Goal: Task Accomplishment & Management: Manage account settings

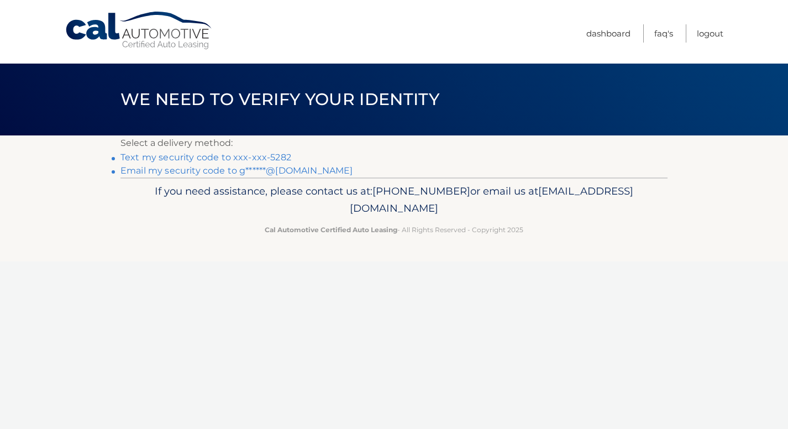
click at [245, 158] on link "Text my security code to xxx-xxx-5282" at bounding box center [205, 157] width 171 height 11
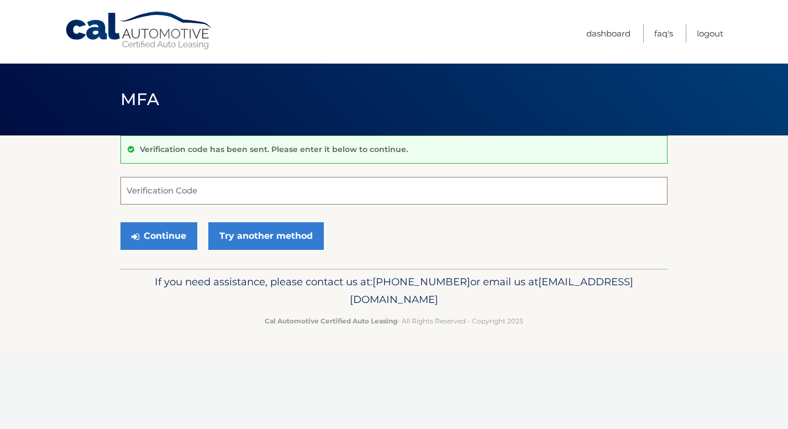
click at [177, 193] on input "Verification Code" at bounding box center [393, 191] width 547 height 28
type input "810417"
click at [176, 242] on button "Continue" at bounding box center [158, 236] width 77 height 28
click at [170, 227] on button "Continue" at bounding box center [158, 236] width 77 height 28
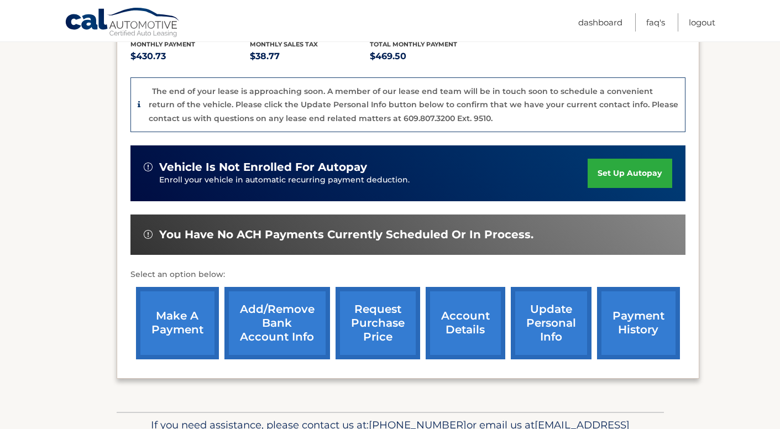
scroll to position [306, 0]
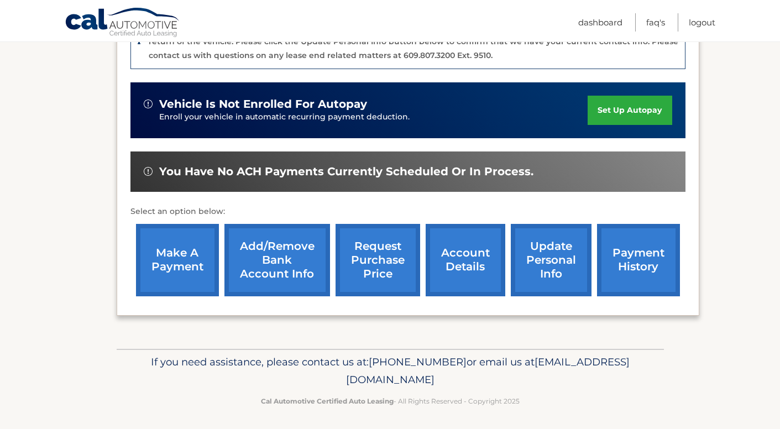
click at [464, 253] on link "account details" at bounding box center [466, 260] width 80 height 72
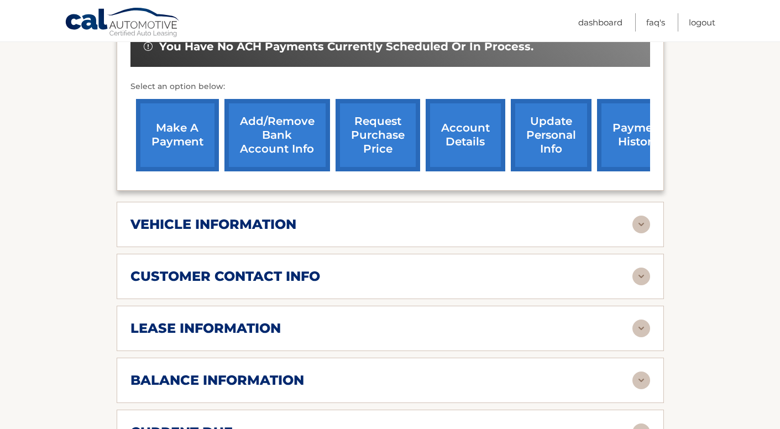
scroll to position [401, 0]
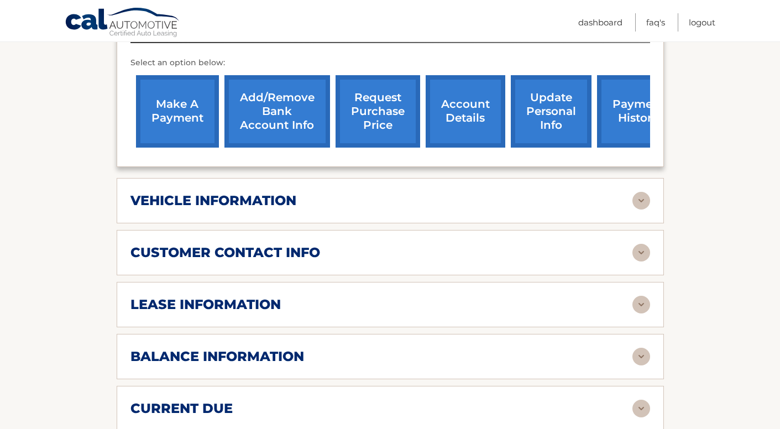
click at [234, 303] on h2 "lease information" at bounding box center [205, 304] width 150 height 17
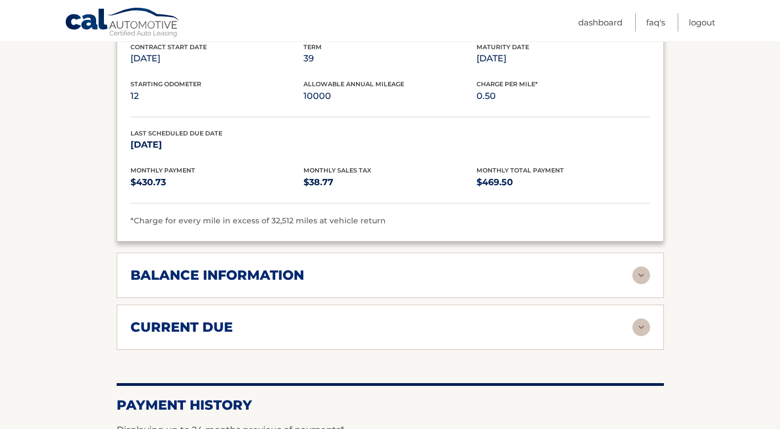
scroll to position [715, 0]
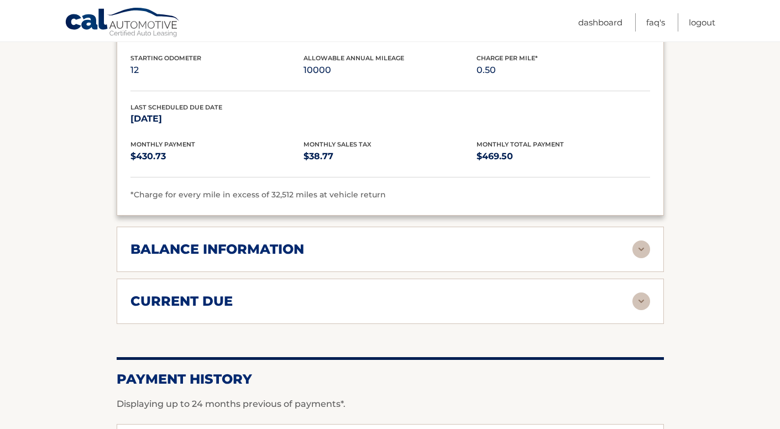
click at [175, 301] on h2 "current due" at bounding box center [181, 301] width 102 height 17
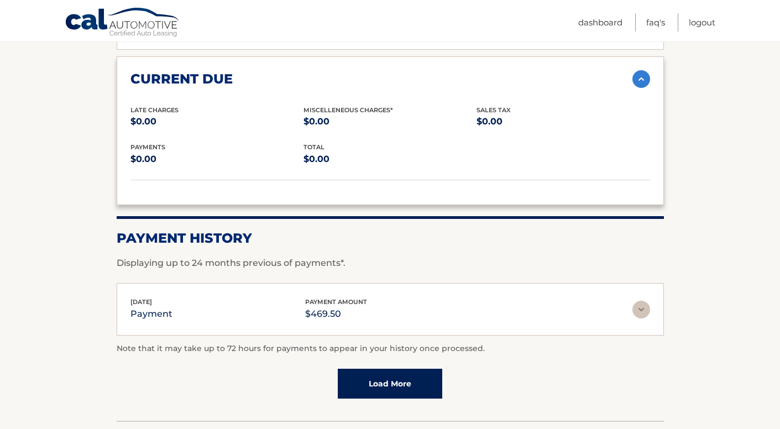
scroll to position [976, 0]
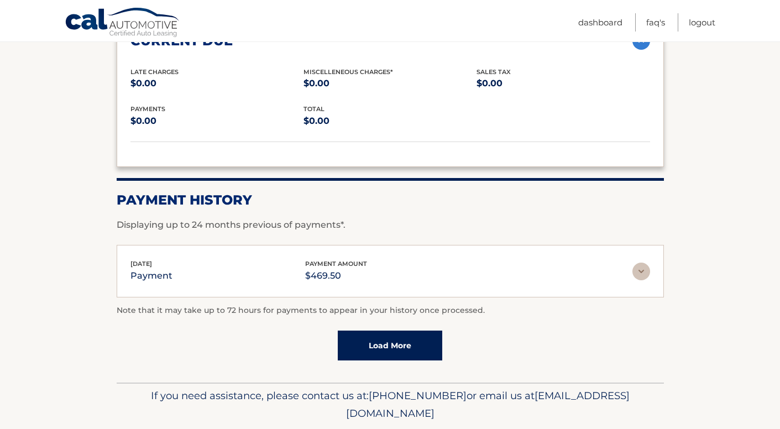
drag, startPoint x: 375, startPoint y: 339, endPoint x: 378, endPoint y: 344, distance: 6.2
click at [375, 339] on link "Load More" at bounding box center [390, 346] width 104 height 30
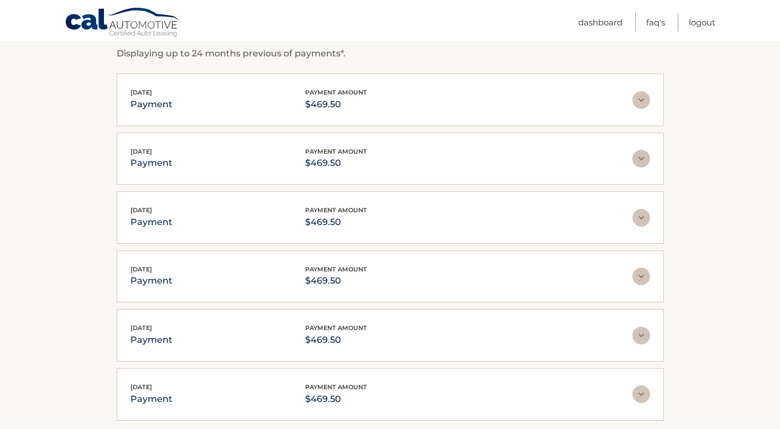
scroll to position [1299, 0]
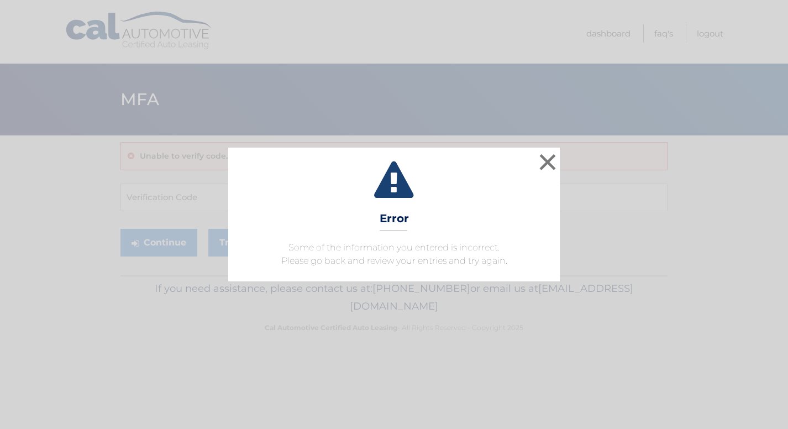
drag, startPoint x: 554, startPoint y: 161, endPoint x: 546, endPoint y: 147, distance: 16.4
click at [555, 160] on button "×" at bounding box center [548, 162] width 22 height 22
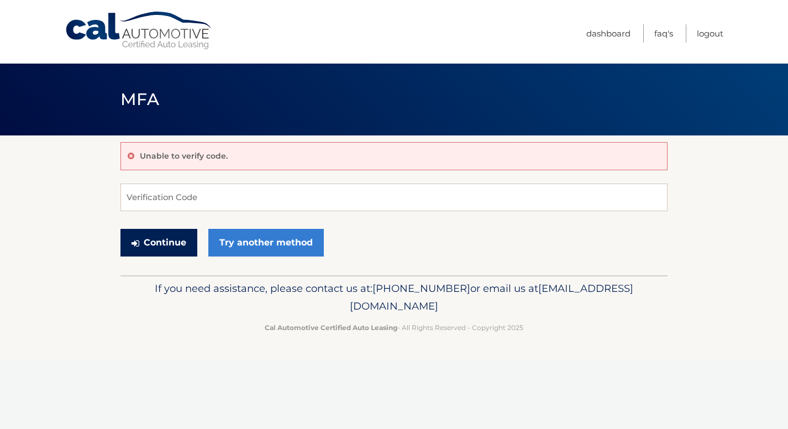
click at [161, 245] on button "Continue" at bounding box center [158, 243] width 77 height 28
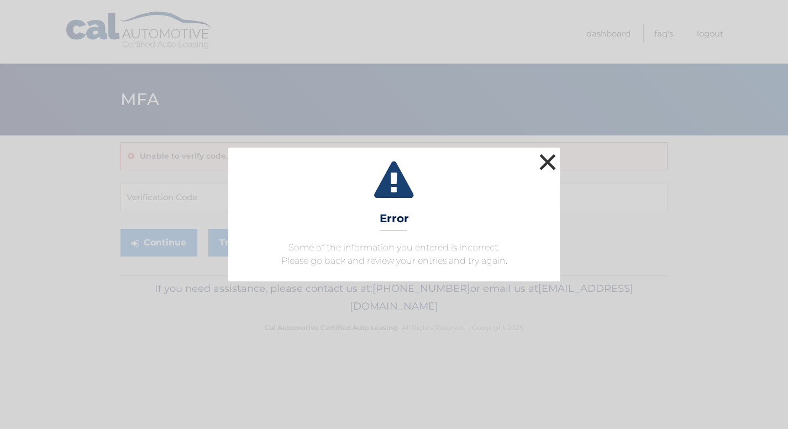
click at [544, 160] on button "×" at bounding box center [548, 162] width 22 height 22
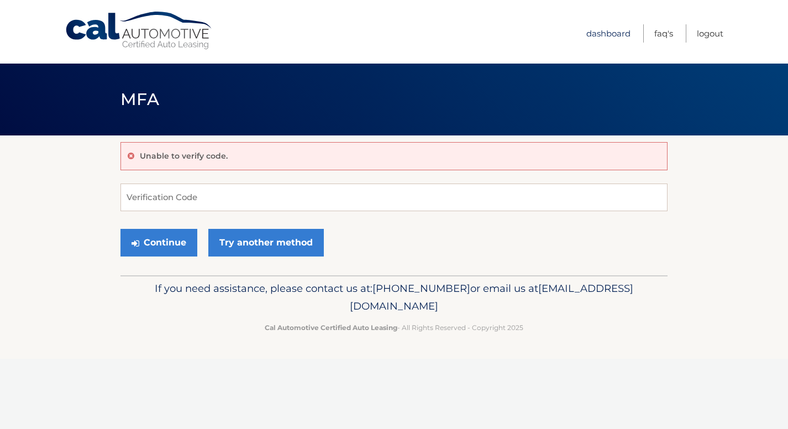
click at [604, 35] on link "Dashboard" at bounding box center [608, 33] width 44 height 18
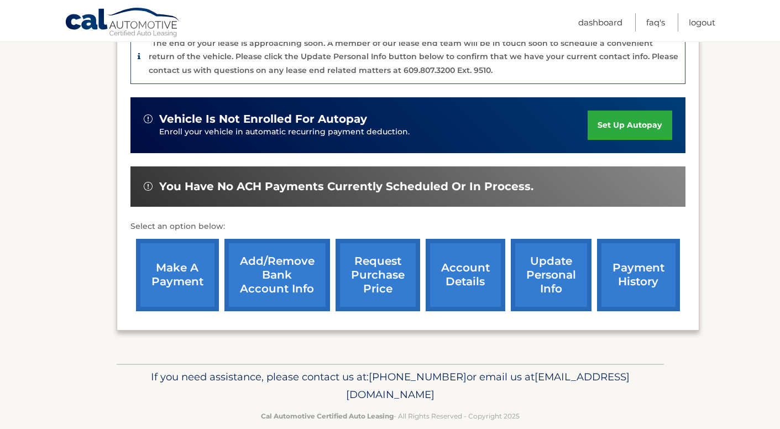
scroll to position [306, 0]
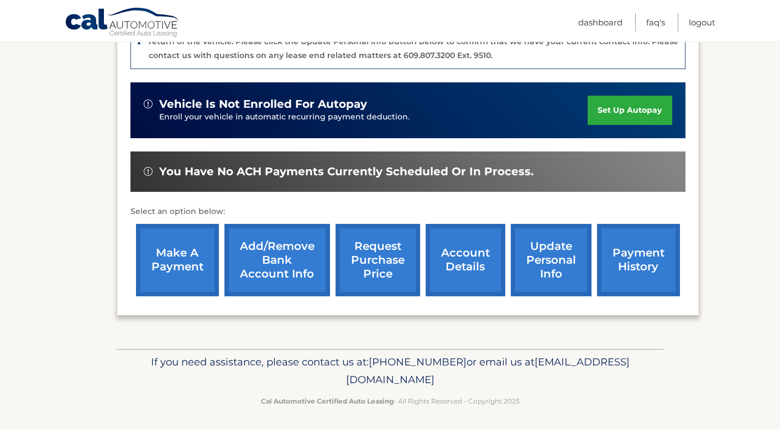
click at [461, 254] on link "account details" at bounding box center [466, 260] width 80 height 72
click at [465, 263] on link "account details" at bounding box center [466, 260] width 80 height 72
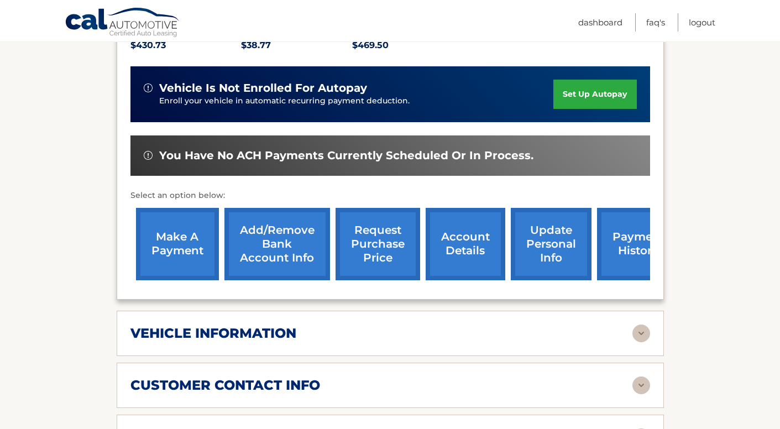
scroll to position [334, 0]
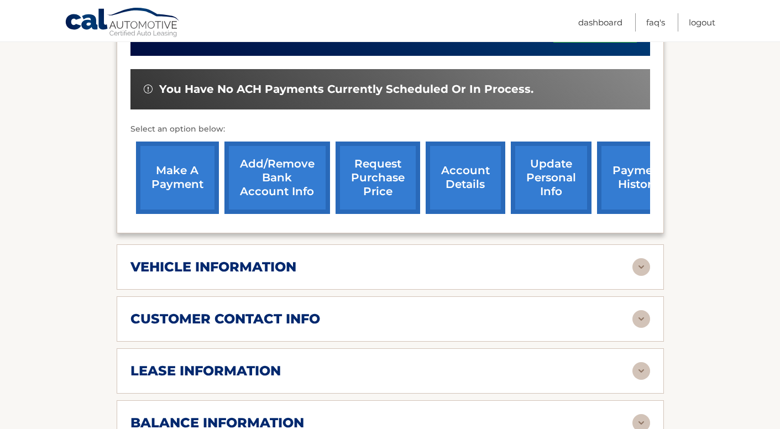
drag, startPoint x: 279, startPoint y: 264, endPoint x: 272, endPoint y: 265, distance: 6.3
click at [278, 264] on h2 "vehicle information" at bounding box center [213, 267] width 166 height 17
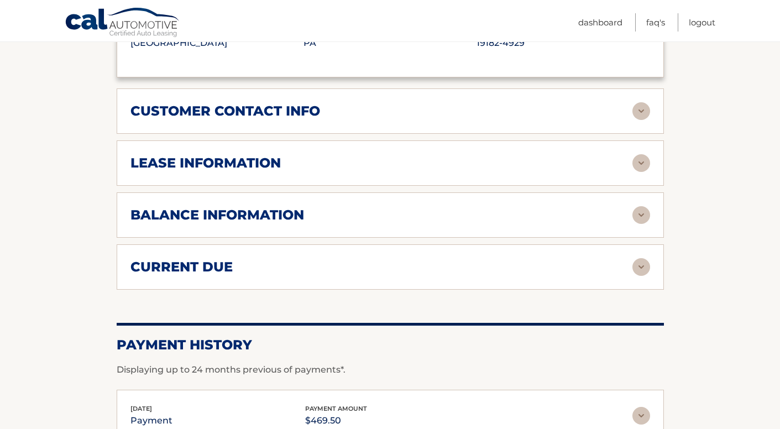
scroll to position [647, 0]
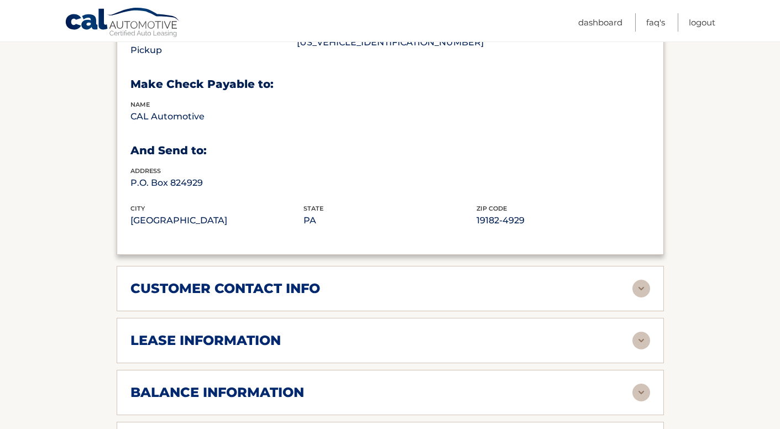
click at [229, 338] on h2 "lease information" at bounding box center [205, 340] width 150 height 17
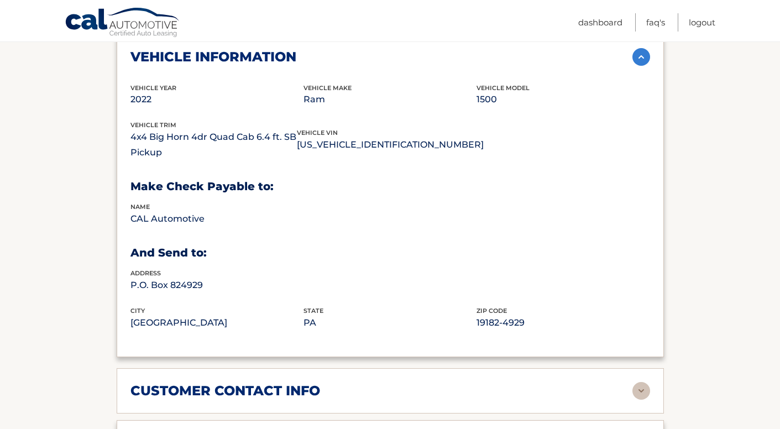
scroll to position [395, 0]
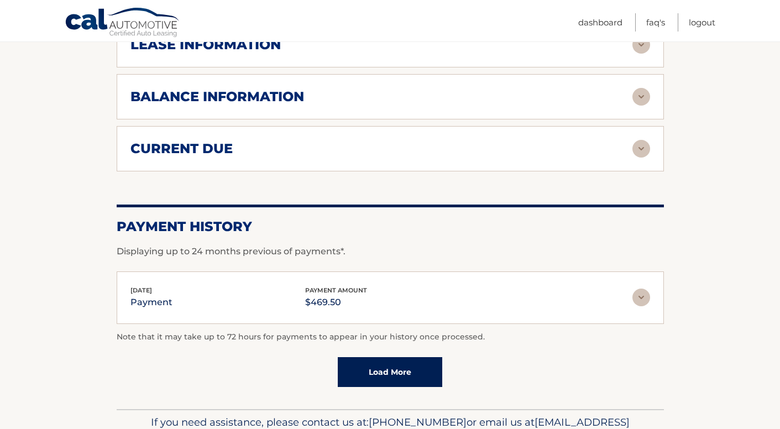
scroll to position [635, 0]
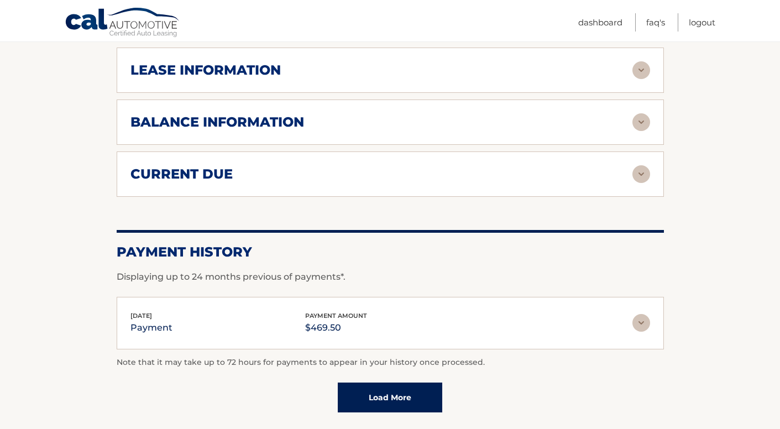
click at [227, 171] on h2 "current due" at bounding box center [181, 174] width 102 height 17
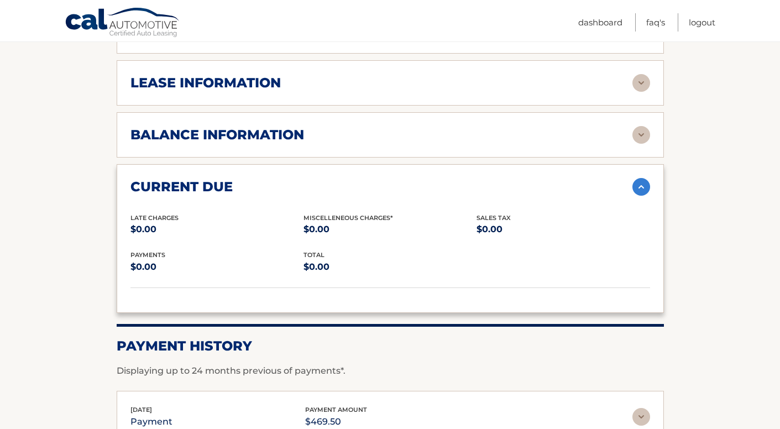
scroll to position [585, 0]
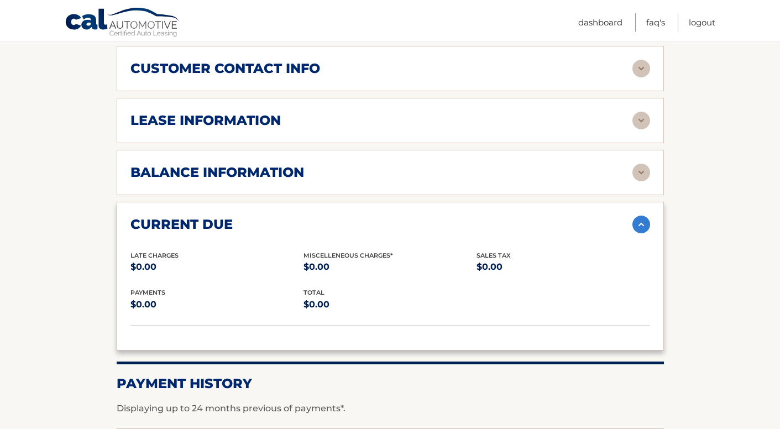
click at [275, 169] on h2 "balance information" at bounding box center [217, 172] width 174 height 17
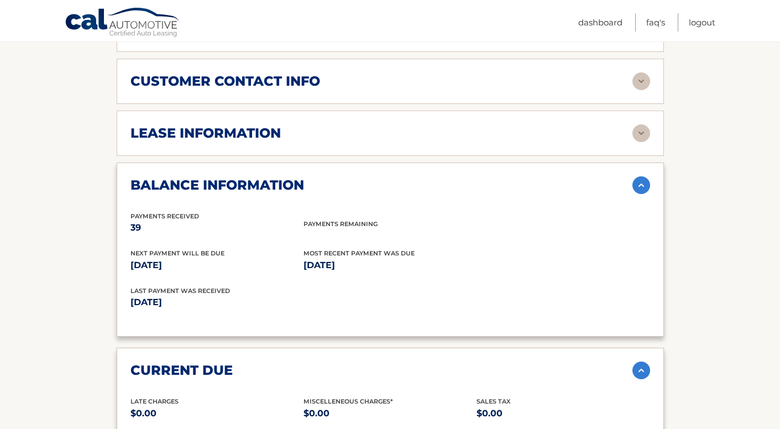
scroll to position [570, 0]
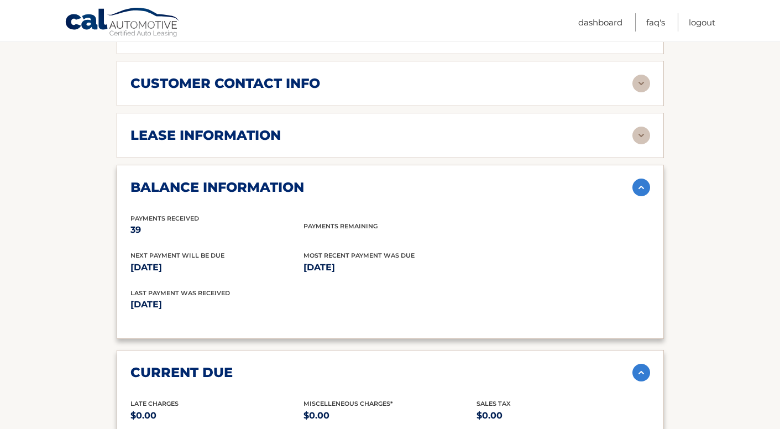
click at [248, 135] on h2 "lease information" at bounding box center [205, 135] width 150 height 17
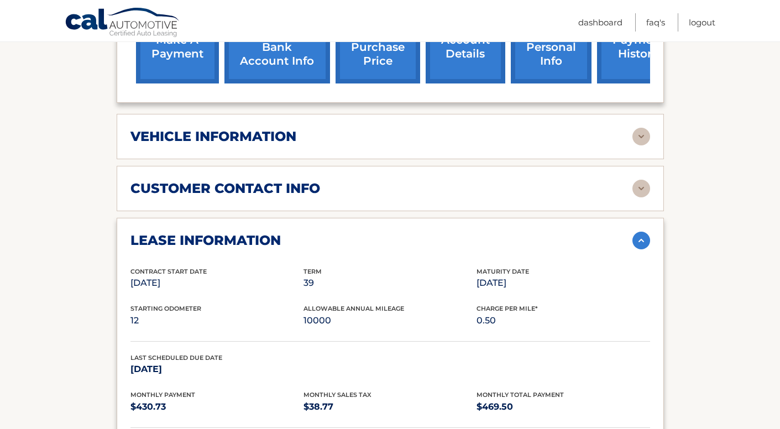
scroll to position [394, 0]
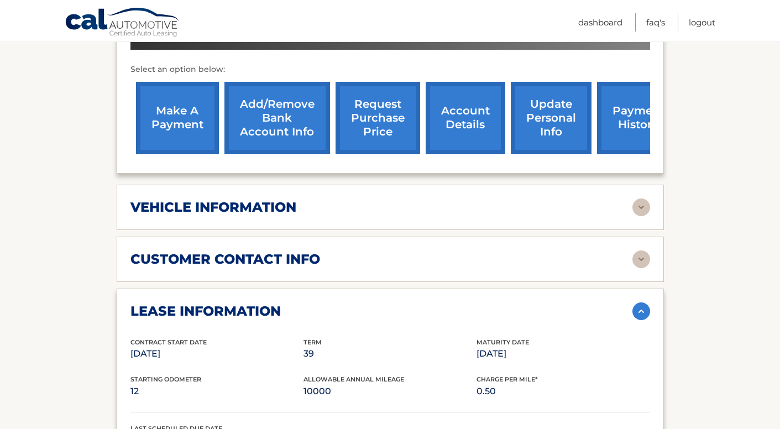
click at [472, 122] on link "account details" at bounding box center [466, 118] width 80 height 72
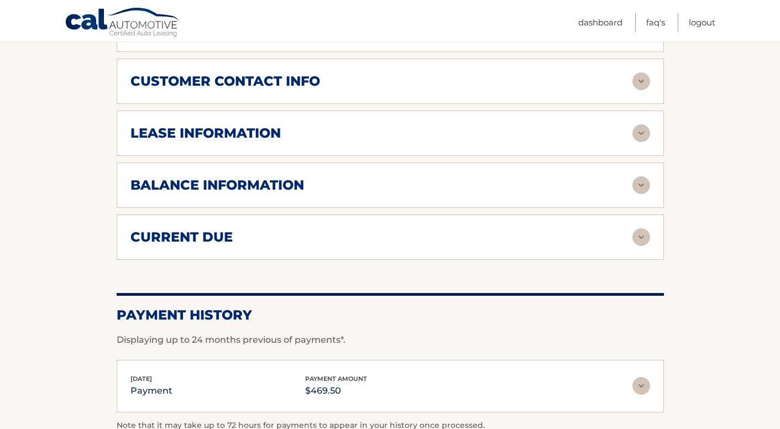
scroll to position [441, 0]
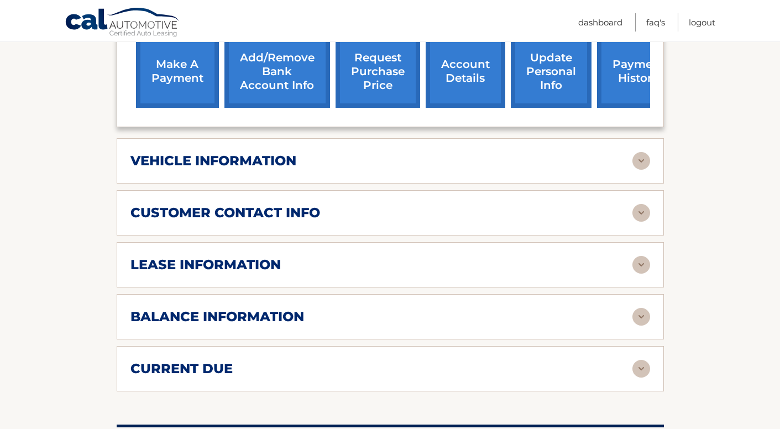
click at [756, 421] on section "Account Details | #44455530005 Back to Dashboard Manage Your Lease lease accoun…" at bounding box center [390, 162] width 780 height 934
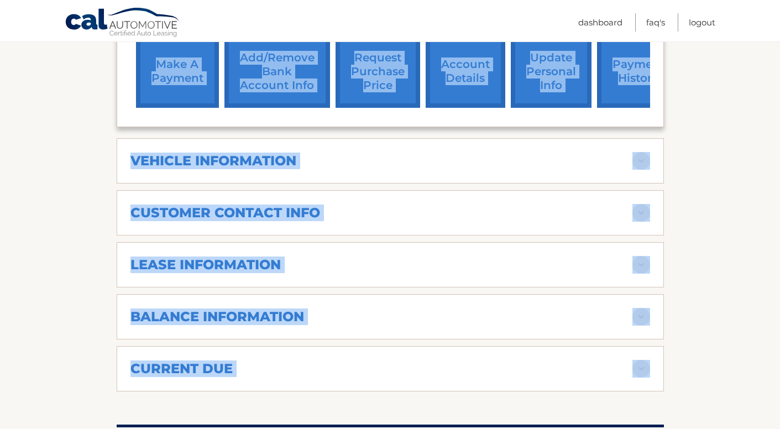
drag, startPoint x: 659, startPoint y: 421, endPoint x: 751, endPoint y: 421, distance: 91.8
click at [751, 421] on section "Account Details | #44455530005 Back to Dashboard Manage Your Lease lease accoun…" at bounding box center [390, 162] width 780 height 934
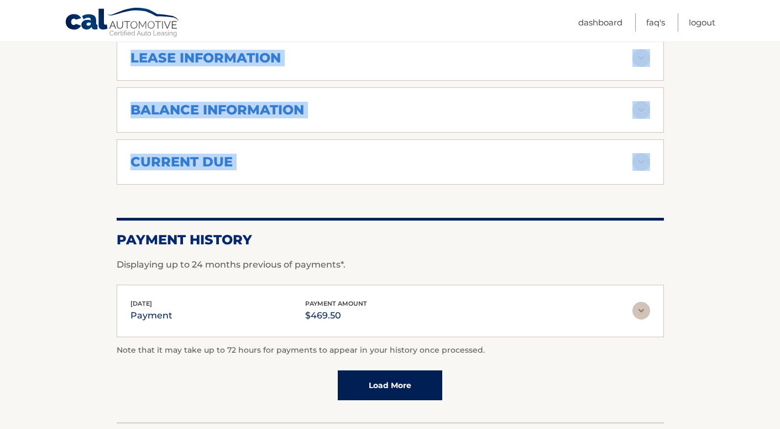
scroll to position [649, 0]
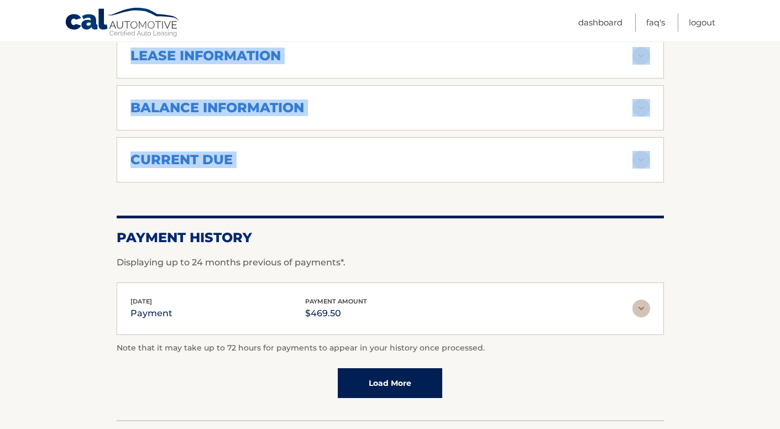
drag, startPoint x: 719, startPoint y: 344, endPoint x: 718, endPoint y: 337, distance: 6.7
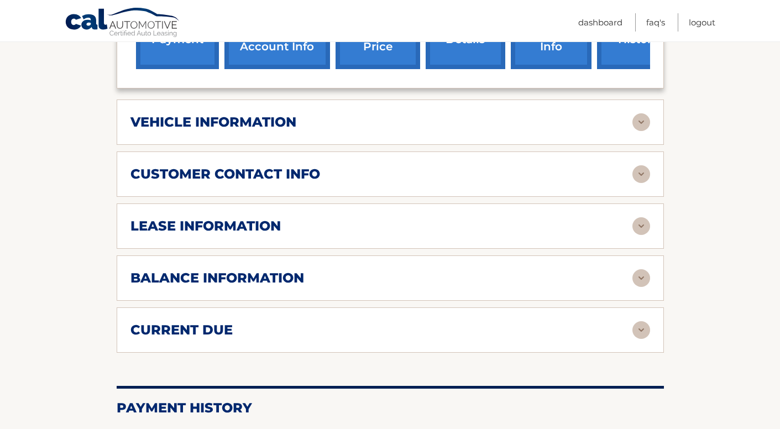
scroll to position [436, 0]
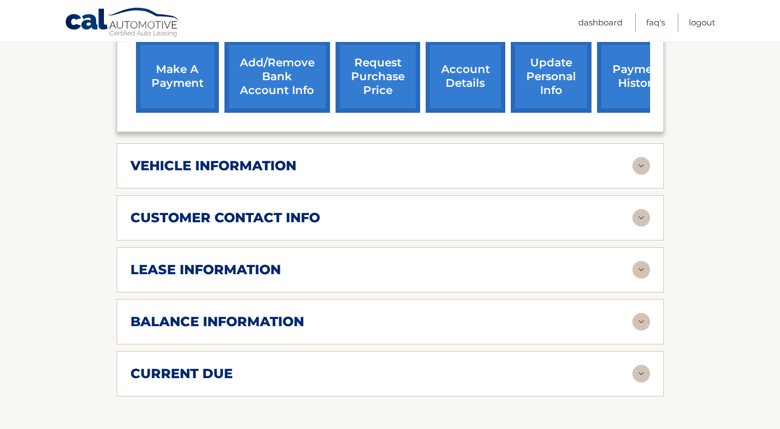
click at [535, 74] on link "update personal info" at bounding box center [551, 76] width 81 height 72
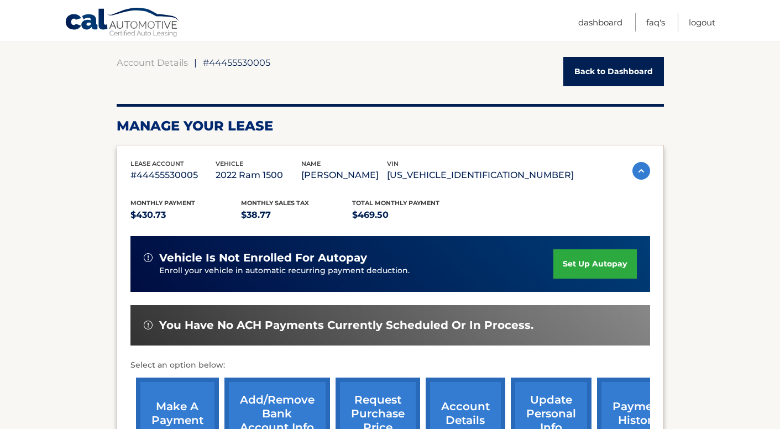
scroll to position [96, 0]
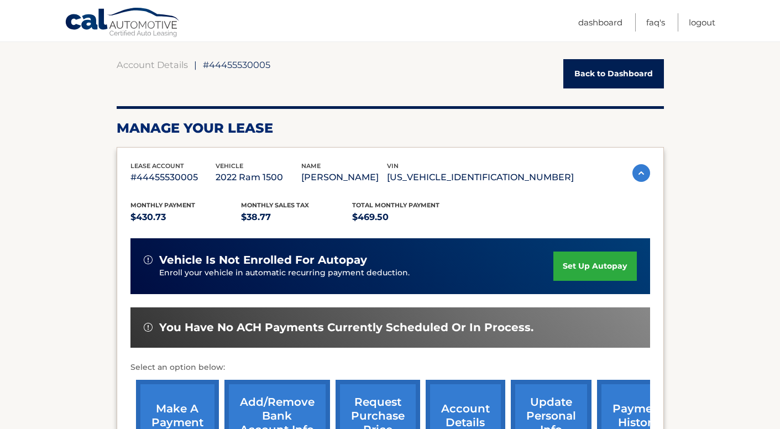
click at [575, 69] on link "Back to Dashboard" at bounding box center [613, 73] width 101 height 29
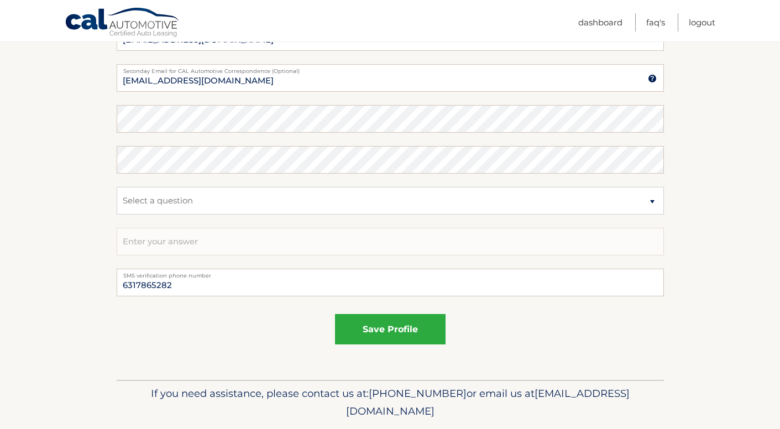
scroll to position [611, 0]
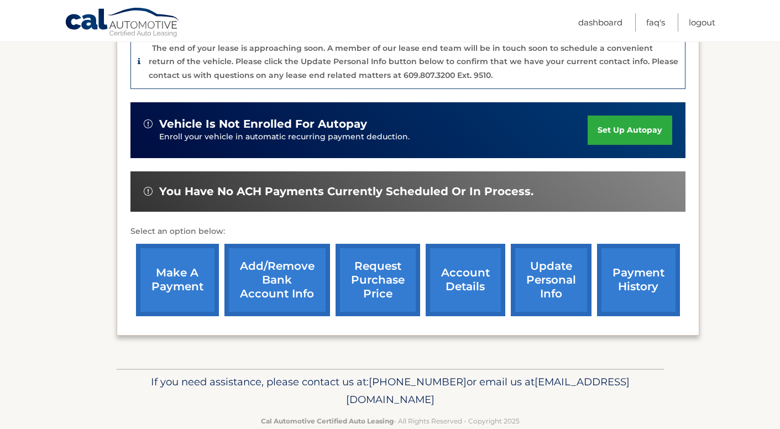
scroll to position [306, 0]
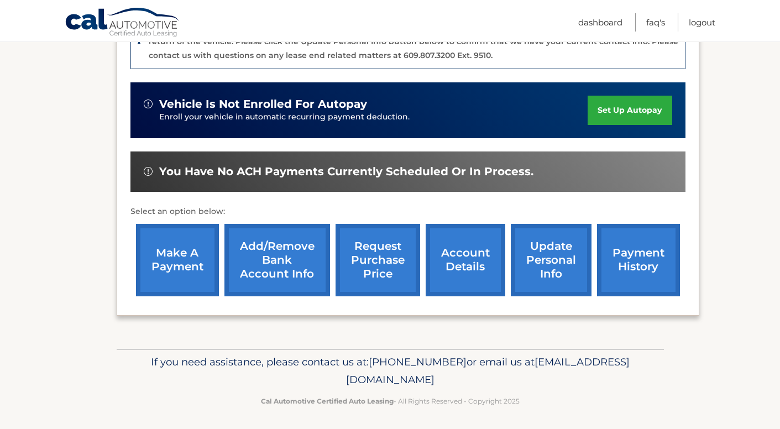
click at [649, 271] on link "payment history" at bounding box center [638, 260] width 83 height 72
click at [268, 253] on link "Add/Remove bank account info" at bounding box center [277, 260] width 106 height 72
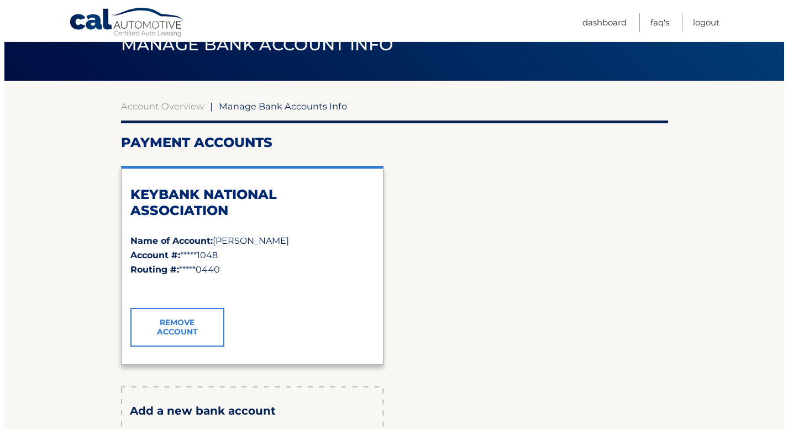
scroll to position [62, 0]
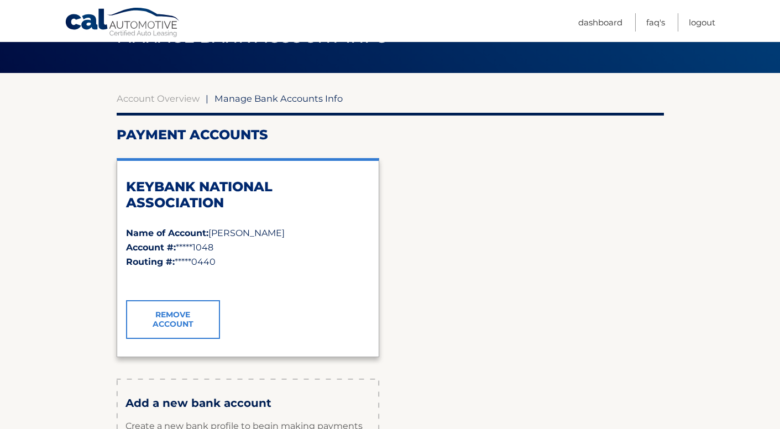
click at [177, 315] on link "Remove Account" at bounding box center [173, 319] width 94 height 39
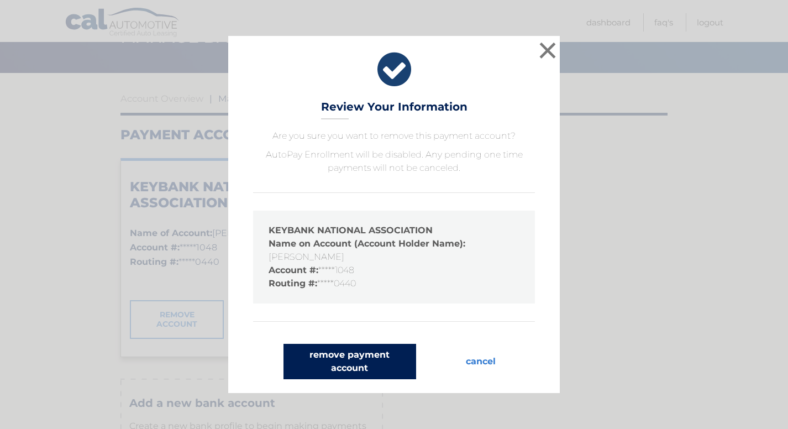
click at [353, 355] on button "remove payment account" at bounding box center [350, 361] width 133 height 35
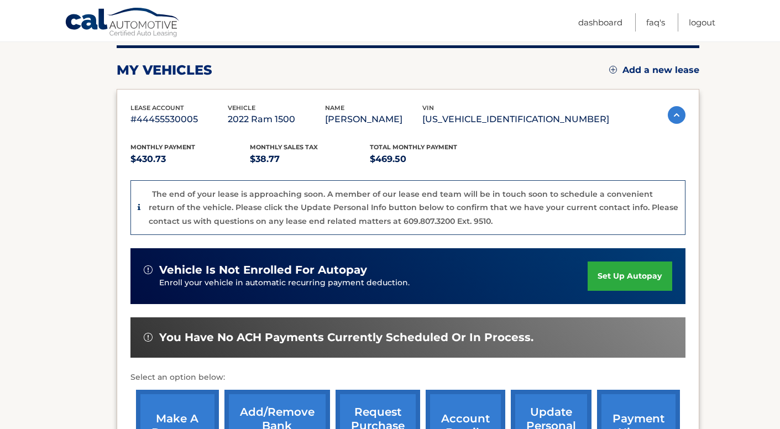
scroll to position [306, 0]
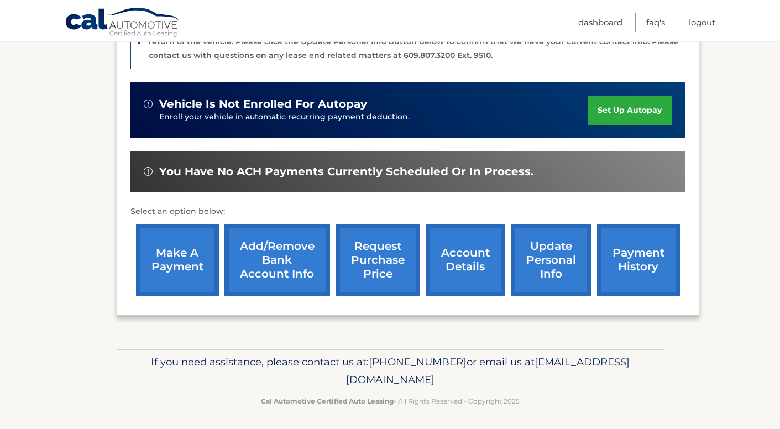
click at [278, 264] on link "Add/Remove bank account info" at bounding box center [277, 260] width 106 height 72
click at [470, 266] on link "account details" at bounding box center [466, 260] width 80 height 72
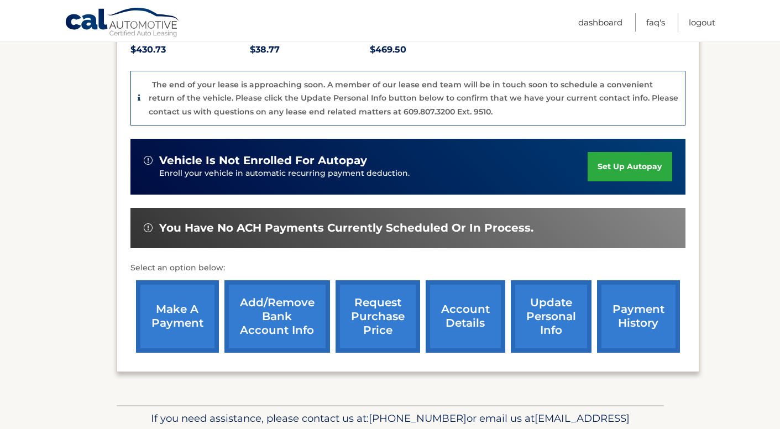
scroll to position [179, 0]
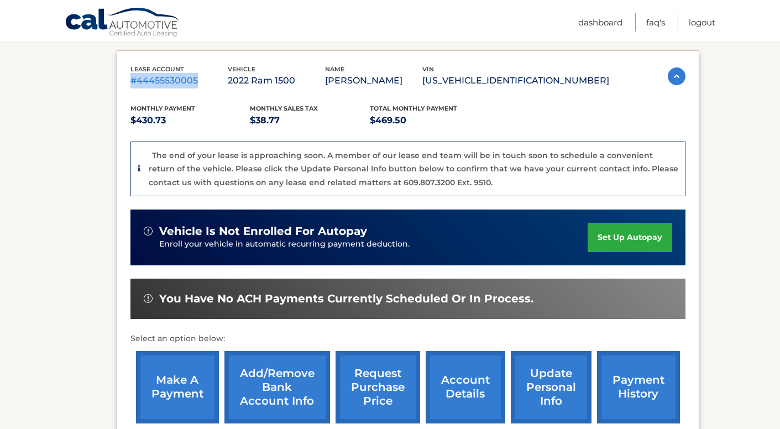
drag, startPoint x: 198, startPoint y: 78, endPoint x: 119, endPoint y: 84, distance: 79.8
click at [119, 84] on div "lease account #44455530005 vehicle 2022 Ram 1500 name [PERSON_NAME] vin [US_VEH…" at bounding box center [408, 246] width 583 height 392
copy p "#44455530005"
click at [657, 20] on link "FAQ's" at bounding box center [655, 22] width 19 height 18
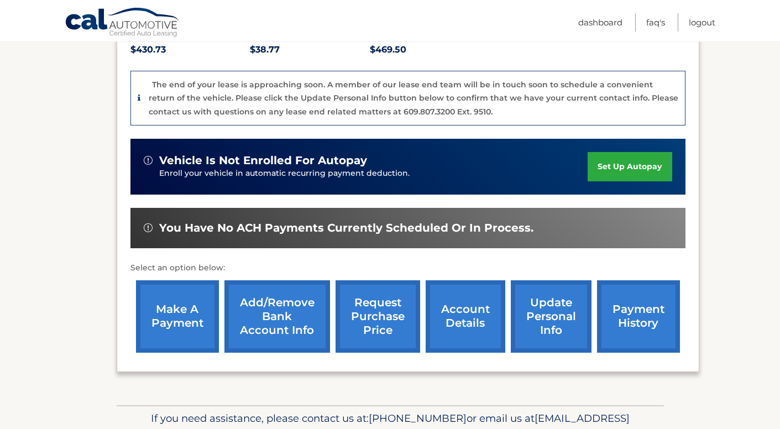
scroll to position [251, 0]
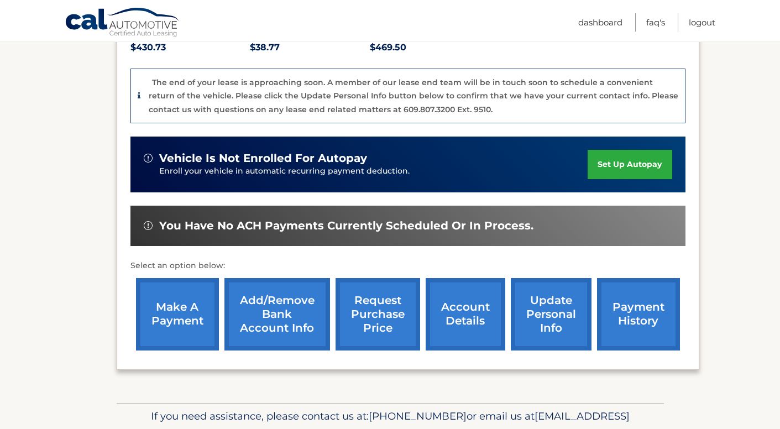
click at [451, 307] on link "account details" at bounding box center [466, 314] width 80 height 72
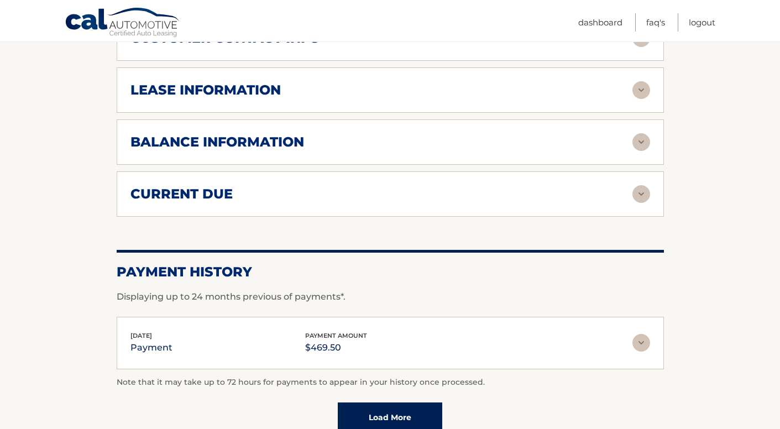
scroll to position [575, 0]
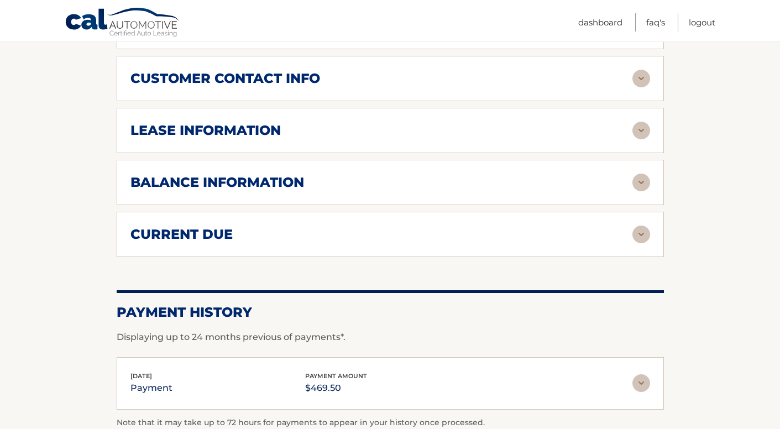
click at [241, 185] on h2 "balance information" at bounding box center [217, 182] width 174 height 17
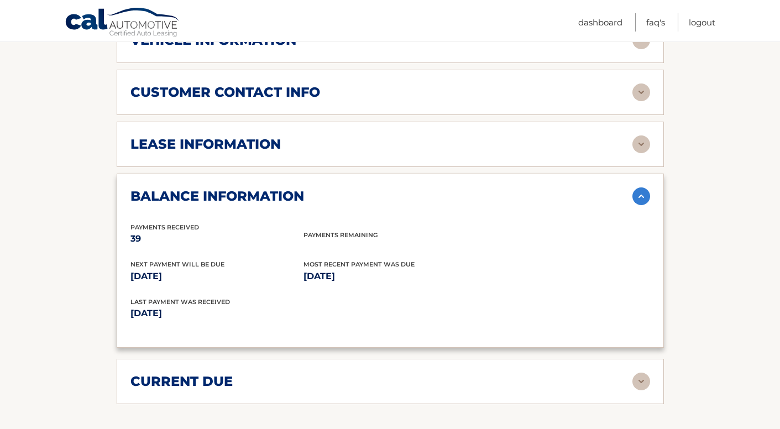
scroll to position [481, 0]
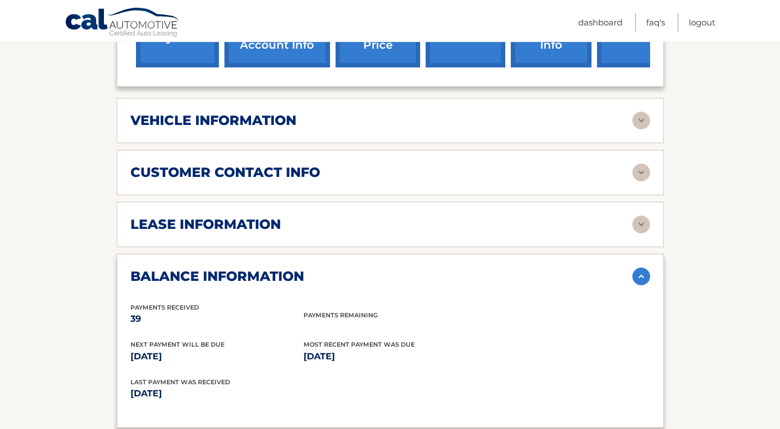
click at [229, 226] on h2 "lease information" at bounding box center [205, 224] width 150 height 17
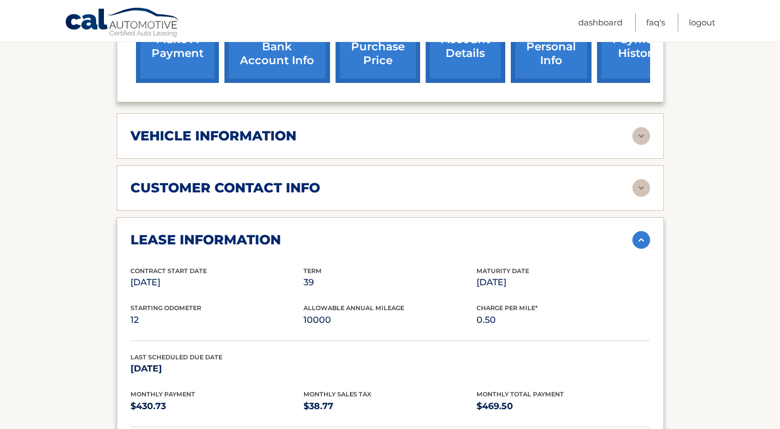
scroll to position [399, 0]
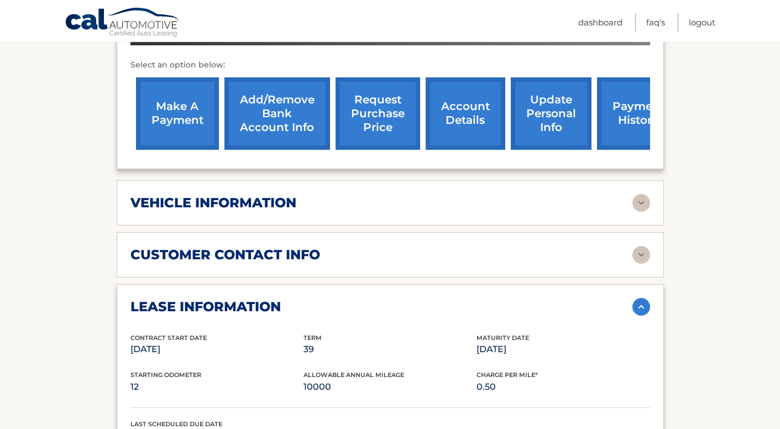
click at [247, 200] on h2 "vehicle information" at bounding box center [213, 203] width 166 height 17
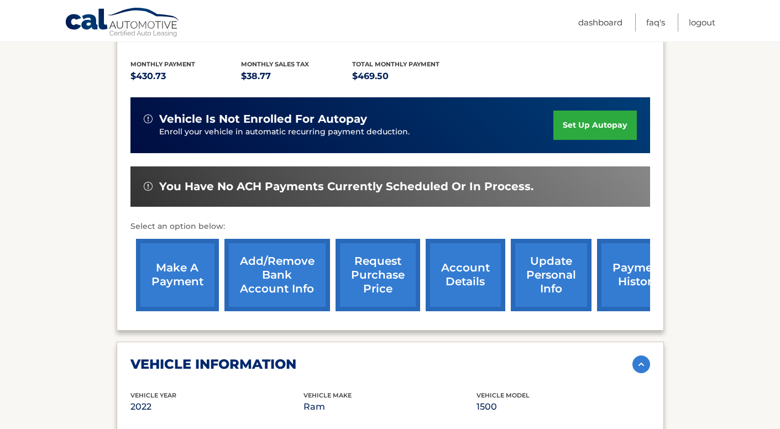
scroll to position [161, 0]
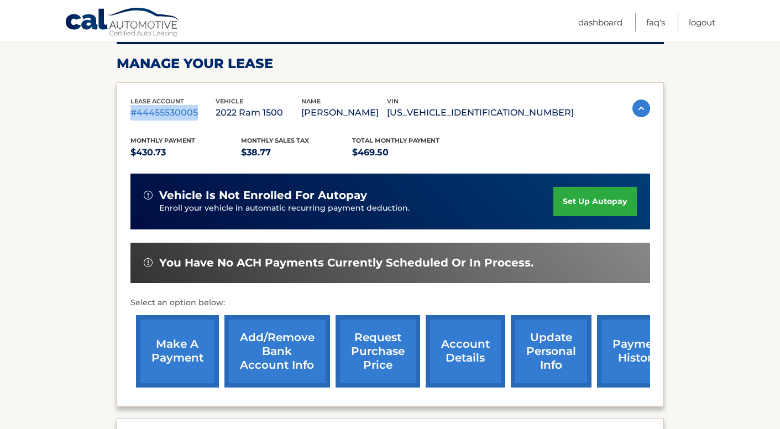
drag, startPoint x: 211, startPoint y: 111, endPoint x: 130, endPoint y: 108, distance: 80.8
click at [130, 108] on p "#44455530005" at bounding box center [173, 112] width 86 height 15
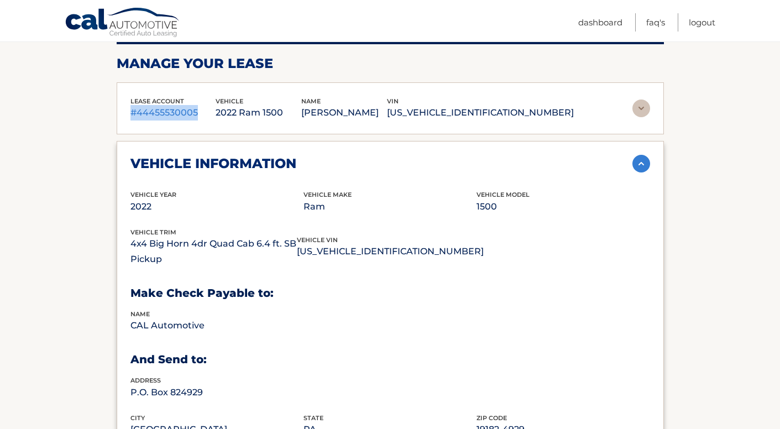
copy p "#44455530005"
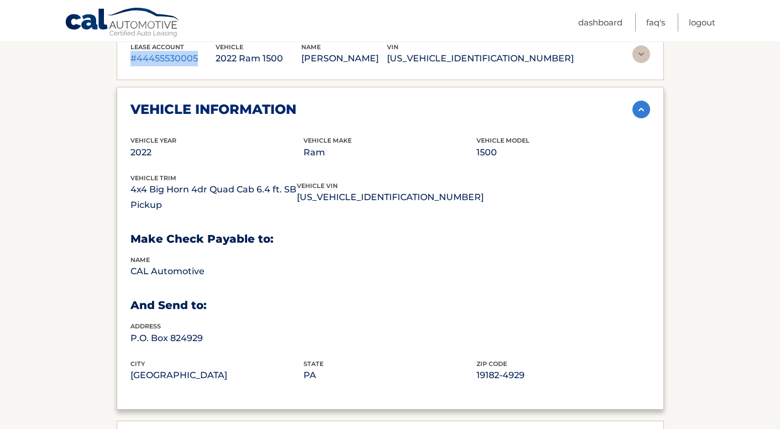
scroll to position [217, 0]
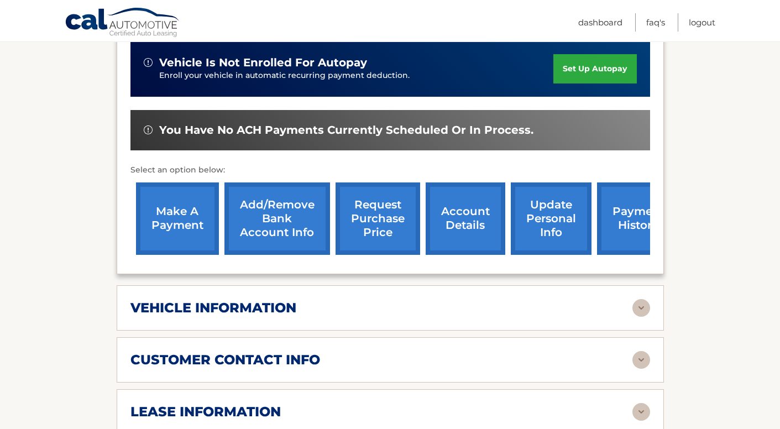
scroll to position [384, 0]
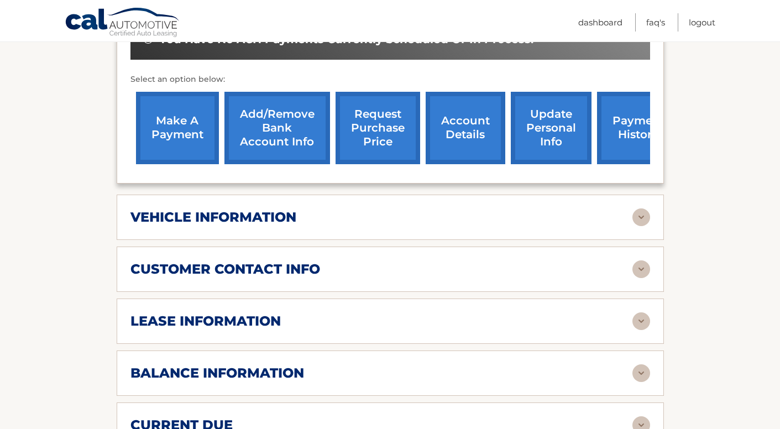
click at [272, 261] on h2 "customer contact info" at bounding box center [225, 269] width 190 height 17
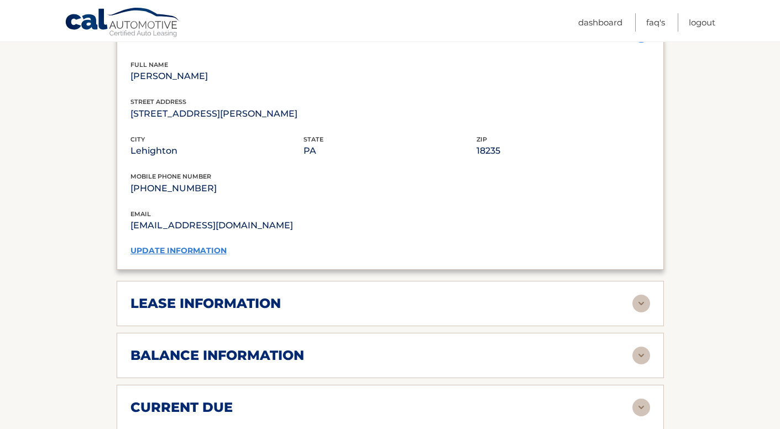
scroll to position [757, 0]
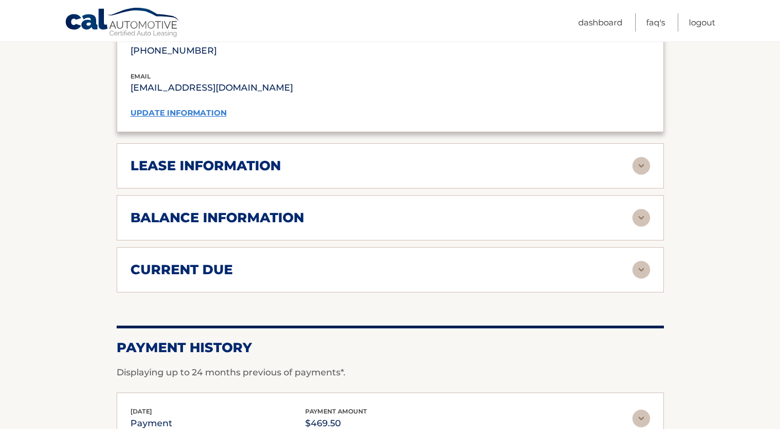
click at [256, 216] on h2 "balance information" at bounding box center [217, 217] width 174 height 17
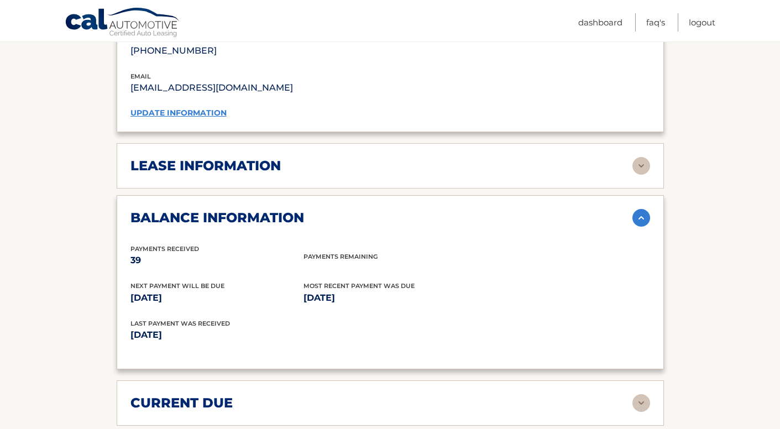
click at [236, 165] on h2 "lease information" at bounding box center [205, 166] width 150 height 17
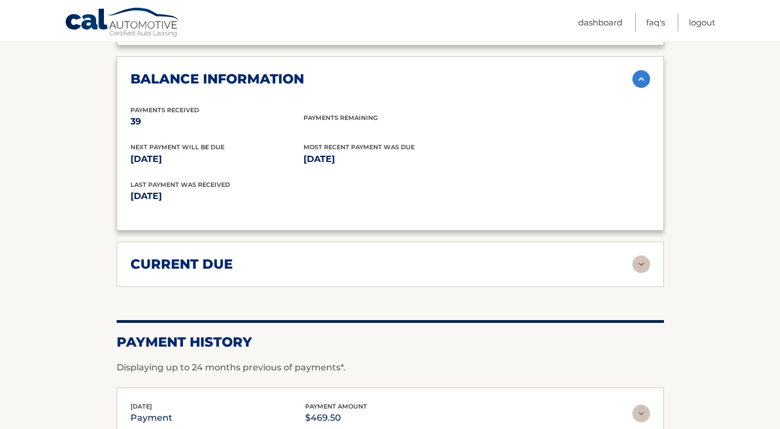
scroll to position [1186, 0]
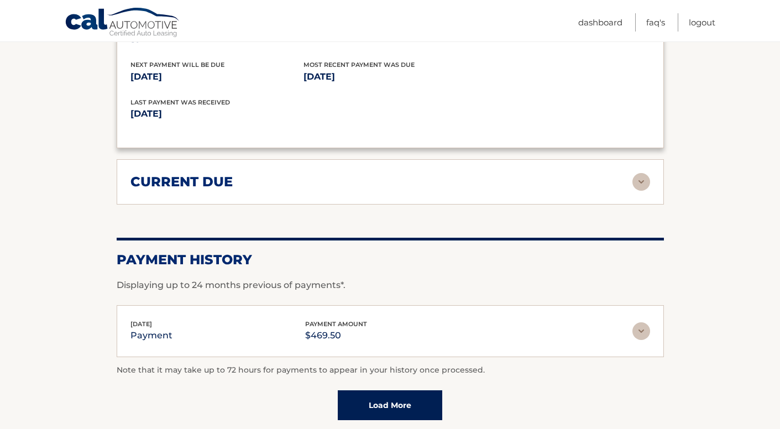
click at [216, 175] on h2 "current due" at bounding box center [181, 182] width 102 height 17
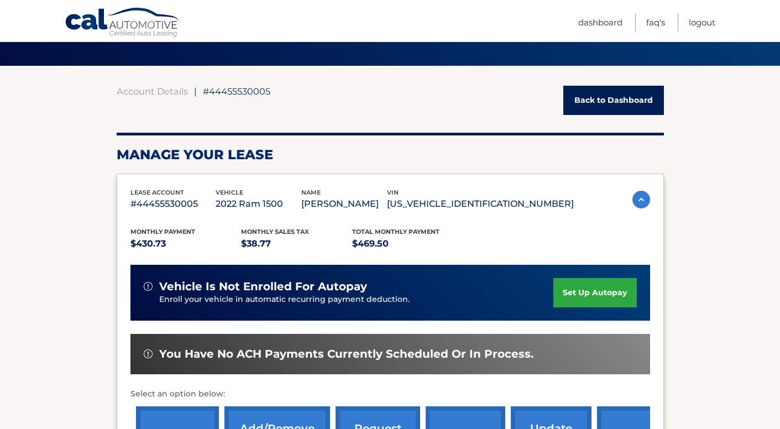
scroll to position [2, 0]
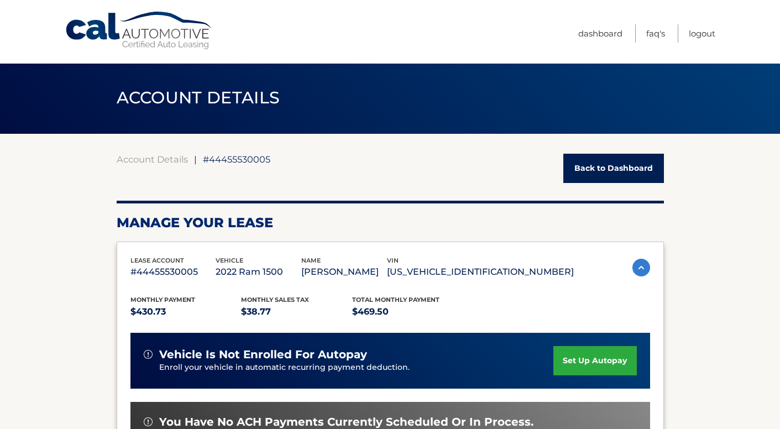
click at [632, 172] on link "Back to Dashboard" at bounding box center [613, 168] width 101 height 29
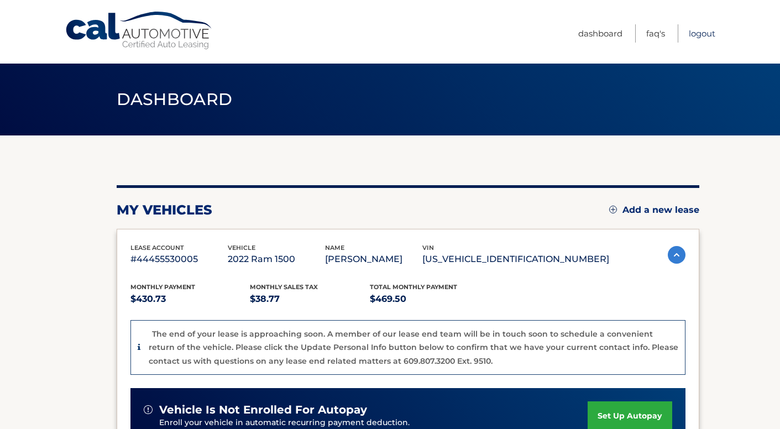
click at [703, 34] on link "Logout" at bounding box center [702, 33] width 27 height 18
click at [706, 34] on link "Logout" at bounding box center [702, 33] width 27 height 18
